Goal: Obtain resource: Download file/media

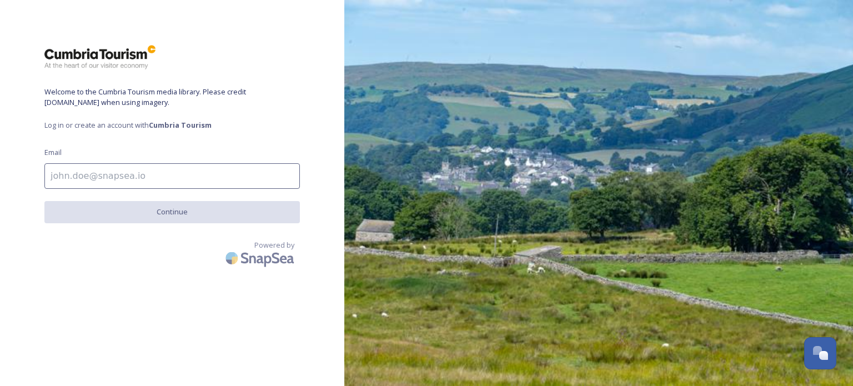
click at [171, 168] on input at bounding box center [172, 176] width 256 height 26
type input "[EMAIL_ADDRESS][DOMAIN_NAME]"
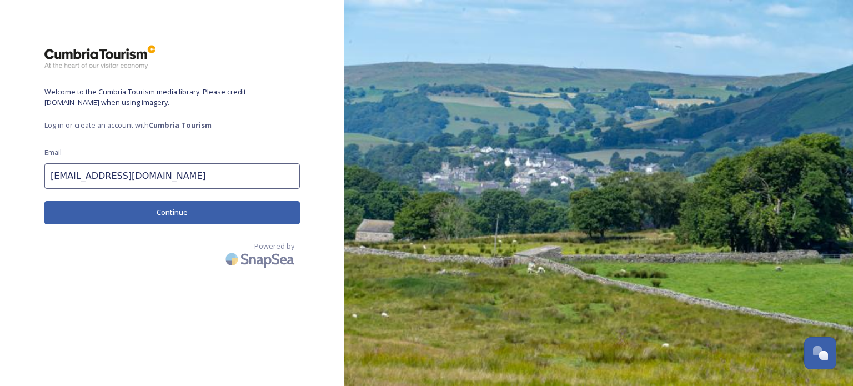
click at [168, 211] on button "Continue" at bounding box center [172, 212] width 256 height 23
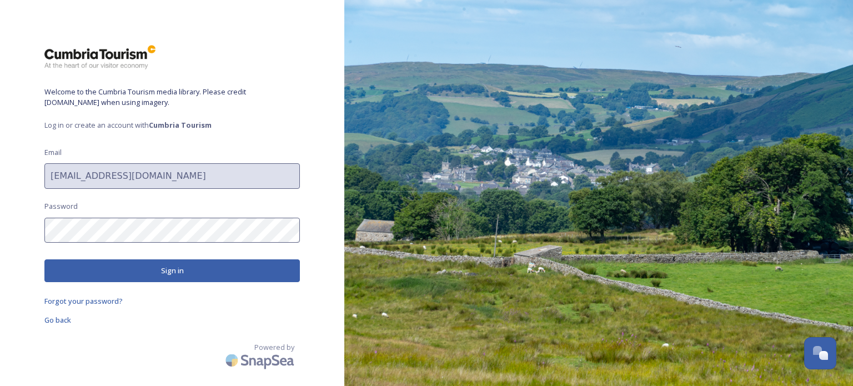
click at [136, 266] on button "Sign in" at bounding box center [172, 270] width 256 height 23
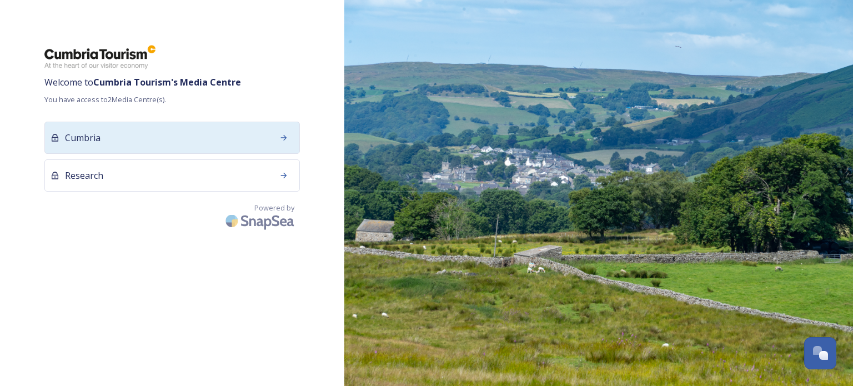
click at [120, 142] on div "Cumbria" at bounding box center [172, 138] width 256 height 32
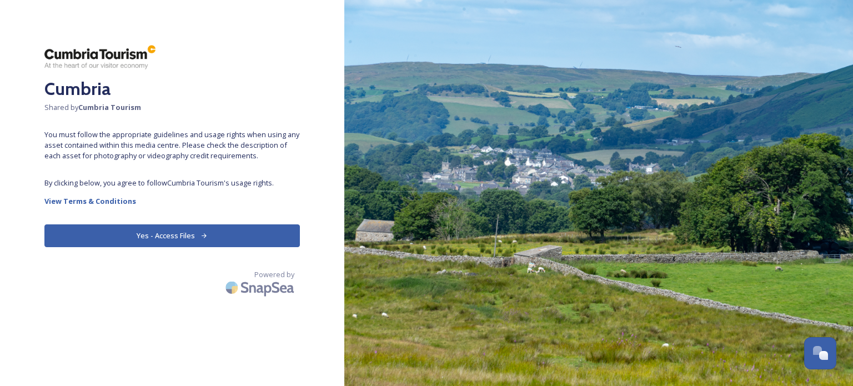
click at [201, 232] on icon at bounding box center [204, 235] width 7 height 7
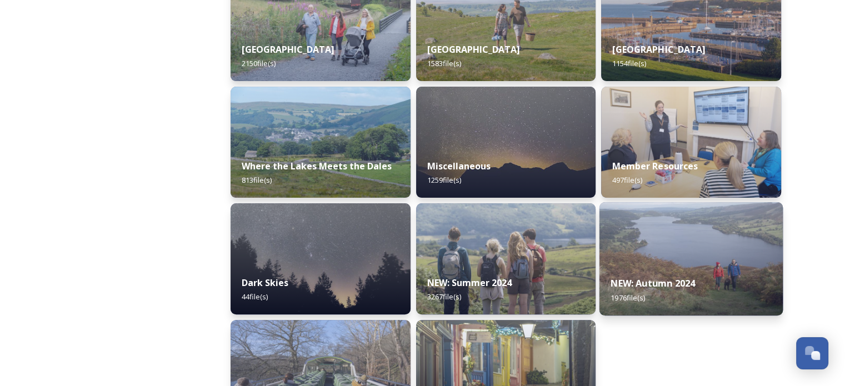
scroll to position [380, 0]
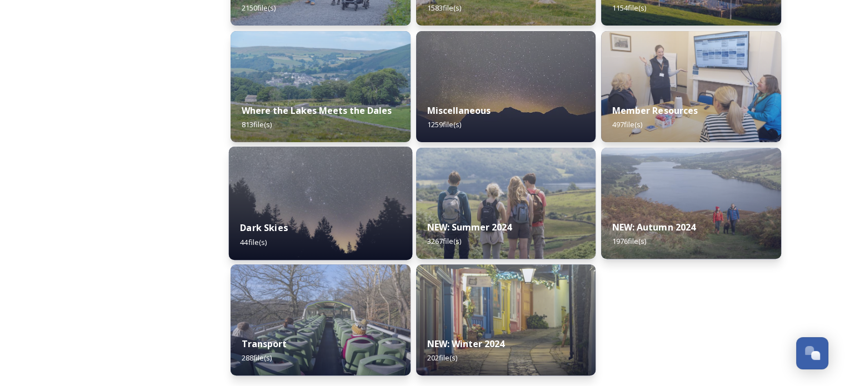
click at [327, 217] on div "Dark Skies 44 file(s)" at bounding box center [320, 234] width 183 height 51
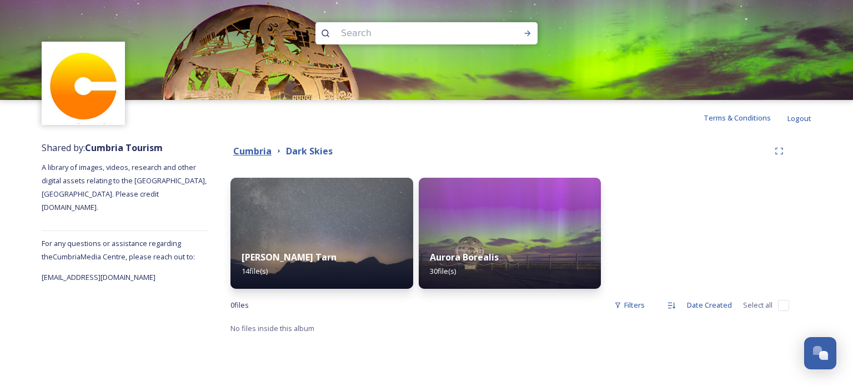
click at [240, 152] on strong "Cumbria" at bounding box center [252, 151] width 38 height 12
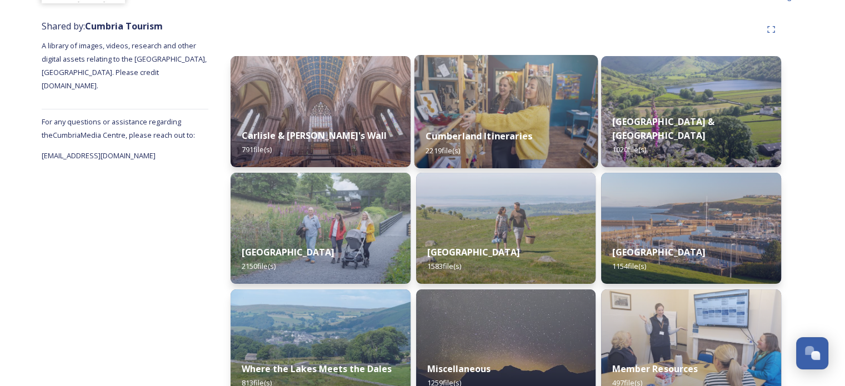
scroll to position [167, 0]
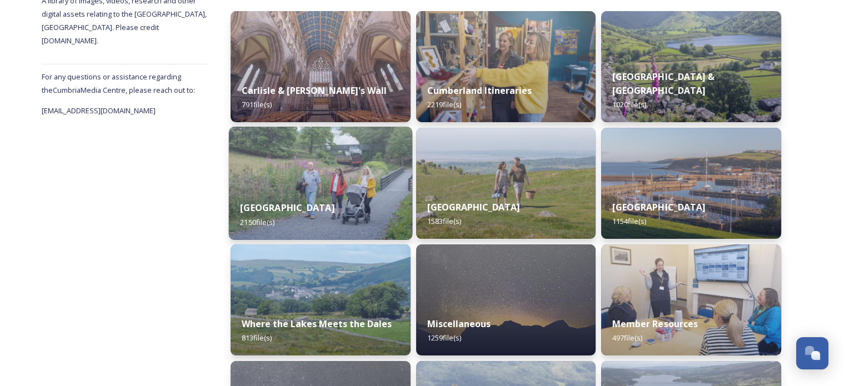
click at [347, 197] on div "[GEOGRAPHIC_DATA] 2150 file(s)" at bounding box center [320, 214] width 183 height 51
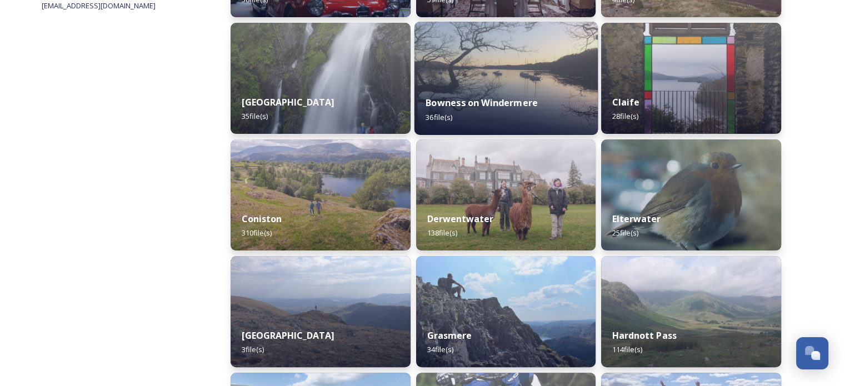
scroll to position [278, 0]
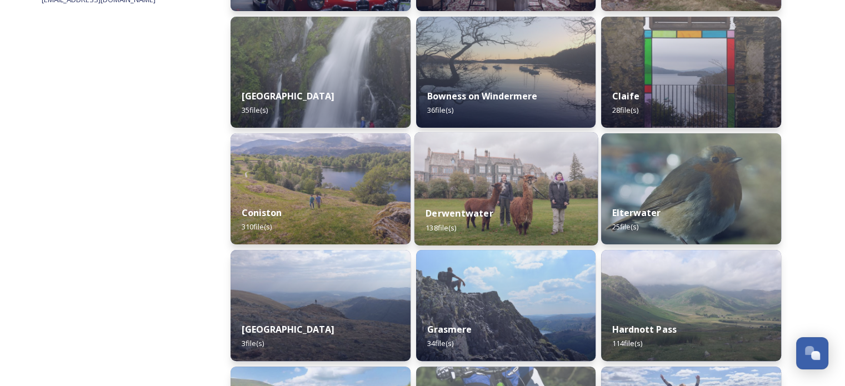
click at [499, 186] on img at bounding box center [505, 188] width 183 height 113
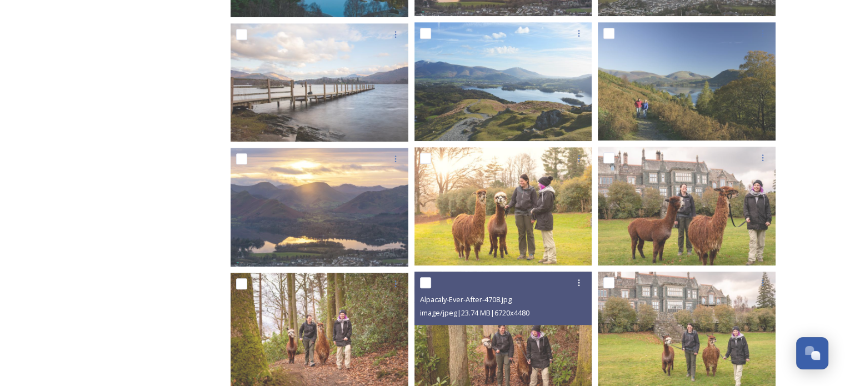
scroll to position [556, 0]
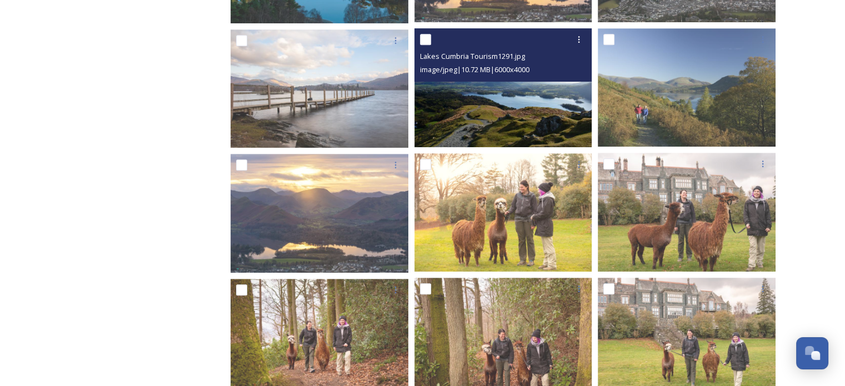
click at [518, 113] on img at bounding box center [503, 87] width 178 height 118
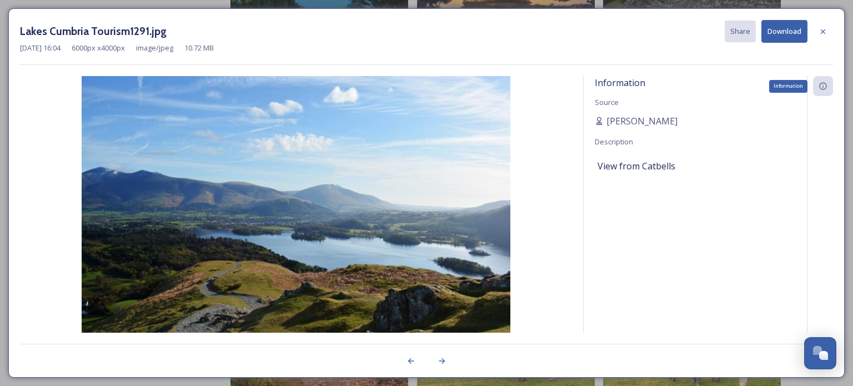
click at [824, 87] on icon at bounding box center [823, 86] width 9 height 9
click at [612, 119] on span "[PERSON_NAME]" at bounding box center [642, 120] width 71 height 13
click at [822, 30] on icon at bounding box center [823, 31] width 9 height 9
